Goal: Use online tool/utility: Utilize a website feature to perform a specific function

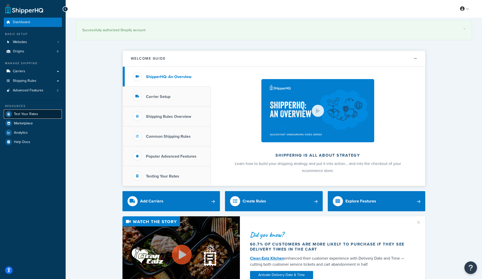
click at [25, 114] on span "Test Your Rates" at bounding box center [26, 114] width 24 height 4
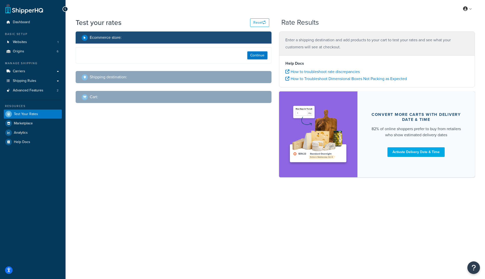
select select "[GEOGRAPHIC_DATA]"
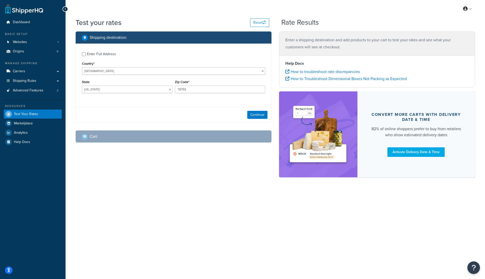
click at [104, 53] on div "Enter Full Address" at bounding box center [101, 54] width 29 height 7
click at [86, 53] on input "Enter Full Address" at bounding box center [84, 54] width 4 height 4
checkbox input "true"
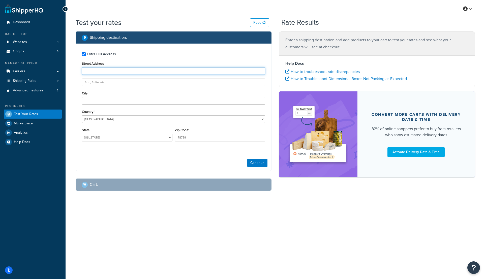
click at [108, 70] on input "Street Address" at bounding box center [173, 71] width 183 height 8
paste input "[STREET_ADDRESS]"
type input "[STREET_ADDRESS]"
click at [122, 100] on input "City" at bounding box center [173, 101] width 183 height 8
paste input "[GEOGRAPHIC_DATA]"
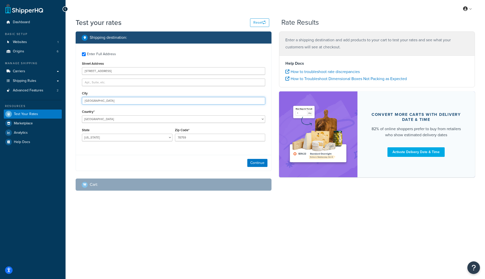
type input "[GEOGRAPHIC_DATA]"
select select "KY"
type input "42765"
click at [259, 162] on button "Continue" at bounding box center [257, 163] width 20 height 8
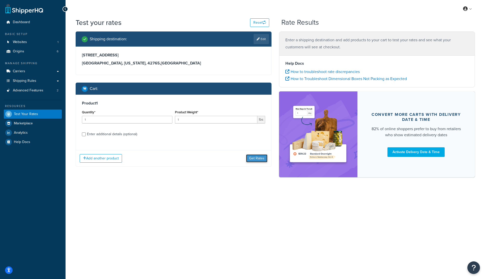
click at [251, 158] on button "Get Rates" at bounding box center [256, 159] width 21 height 8
